Goal: Find specific page/section: Find specific page/section

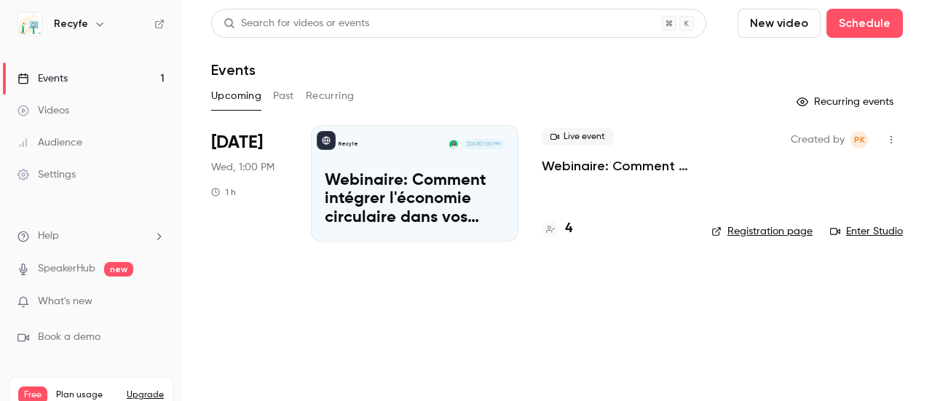
click at [75, 167] on div "Settings" at bounding box center [46, 174] width 58 height 15
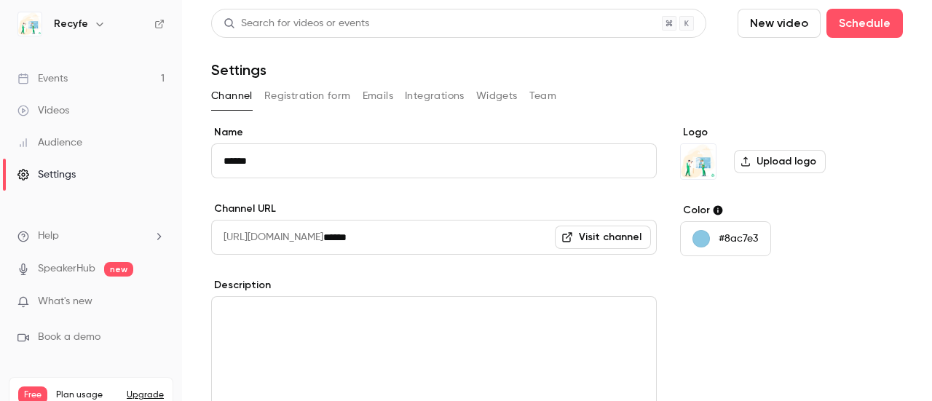
click at [69, 76] on link "Events 1" at bounding box center [91, 79] width 182 height 32
